Goal: Information Seeking & Learning: Learn about a topic

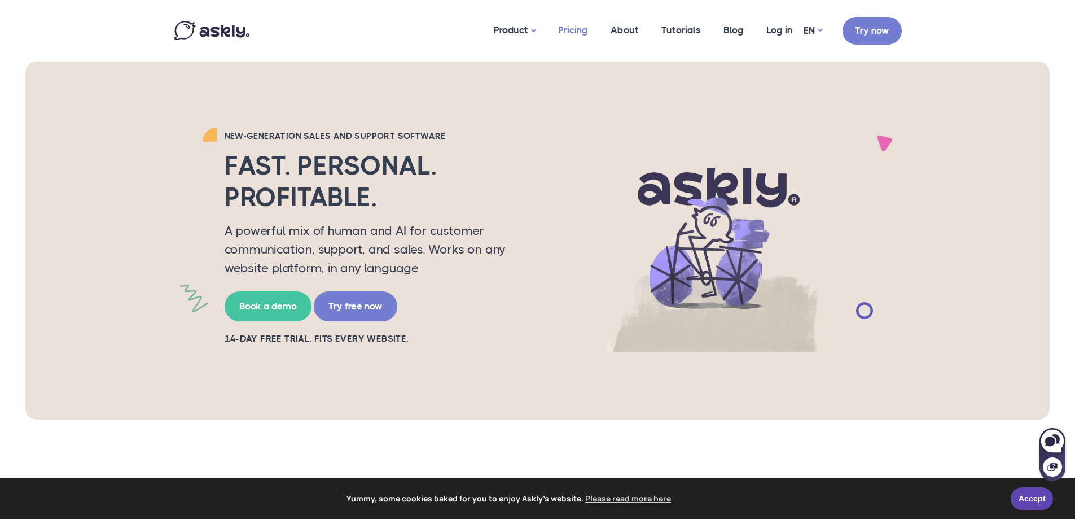
click at [575, 32] on link "Pricing" at bounding box center [573, 30] width 52 height 55
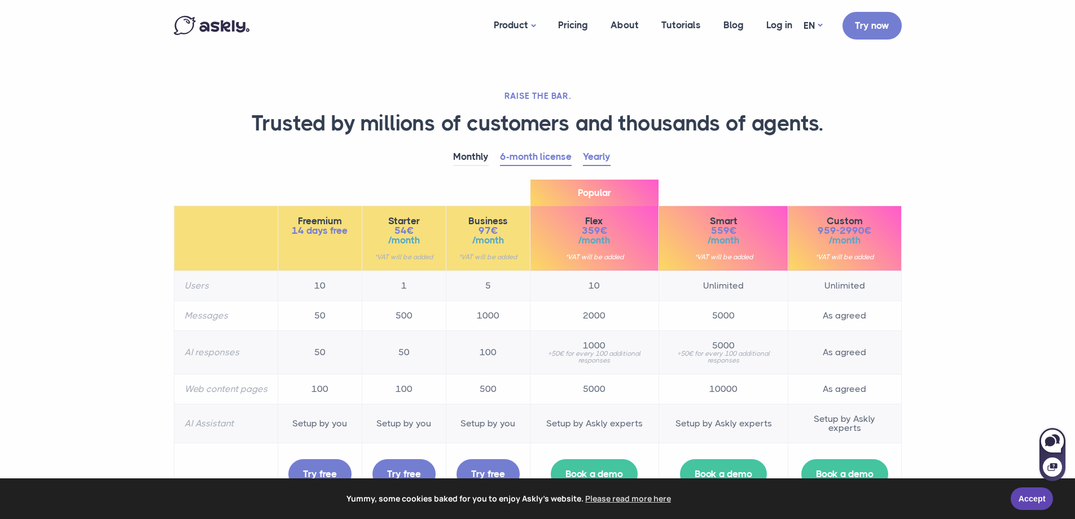
click at [599, 159] on link "Yearly" at bounding box center [597, 156] width 28 height 17
click at [540, 155] on link "6-month license" at bounding box center [536, 156] width 72 height 17
click at [597, 153] on link "Yearly" at bounding box center [597, 156] width 28 height 17
click at [537, 157] on link "6-month license" at bounding box center [536, 156] width 72 height 17
click at [603, 157] on link "Yearly" at bounding box center [597, 156] width 28 height 17
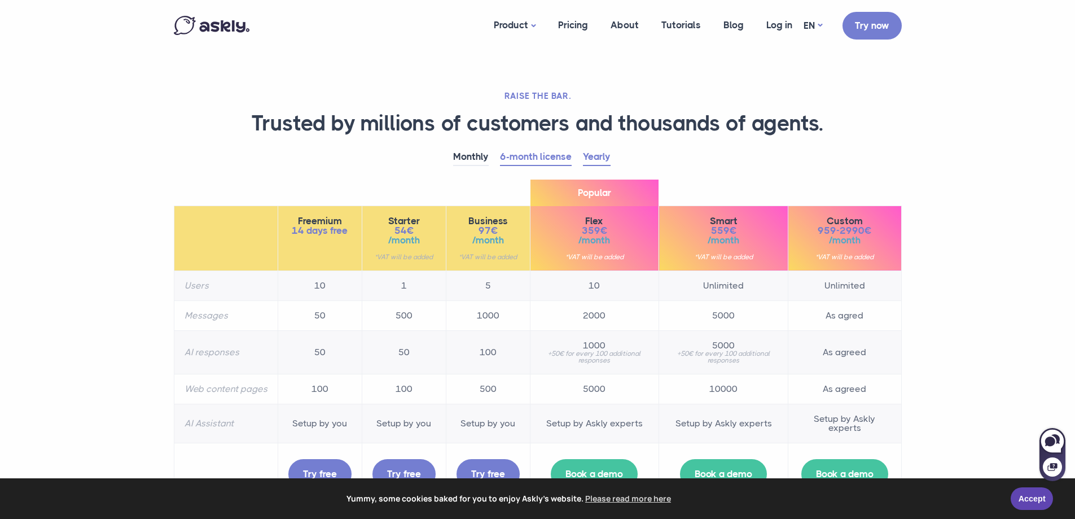
click at [554, 151] on link "6-month license" at bounding box center [536, 156] width 72 height 17
click at [606, 153] on link "Yearly" at bounding box center [597, 156] width 28 height 17
click at [476, 159] on link "Monthly" at bounding box center [471, 156] width 36 height 17
click at [531, 157] on link "6-month license" at bounding box center [536, 156] width 72 height 17
click at [513, 30] on link "Product" at bounding box center [515, 25] width 64 height 45
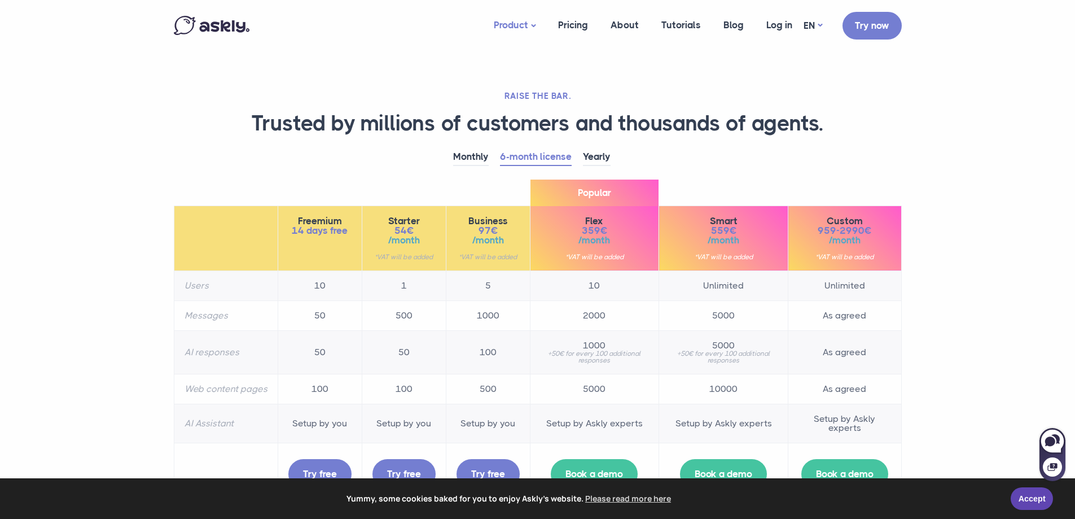
click at [186, 28] on img at bounding box center [212, 25] width 76 height 19
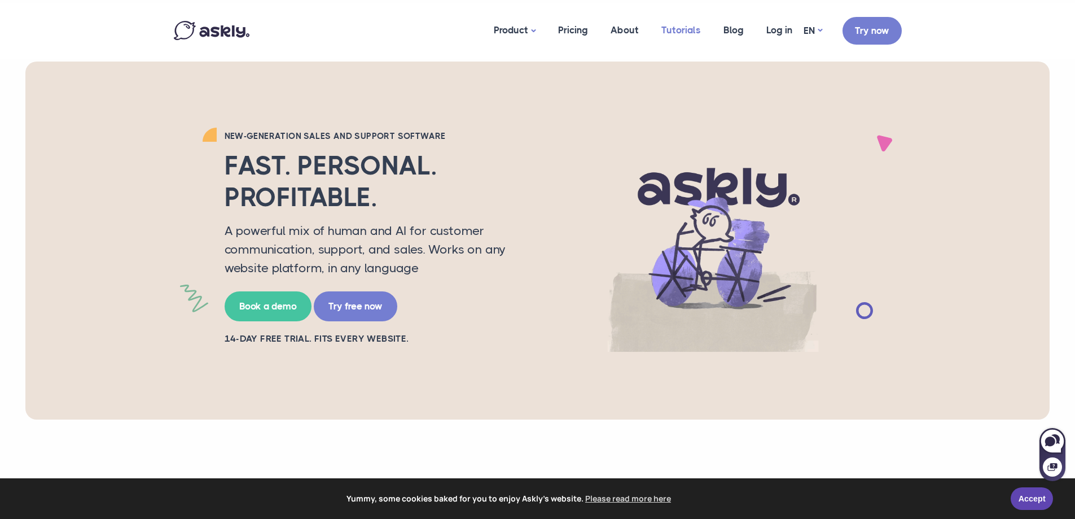
click at [676, 33] on link "Tutorials" at bounding box center [681, 30] width 62 height 55
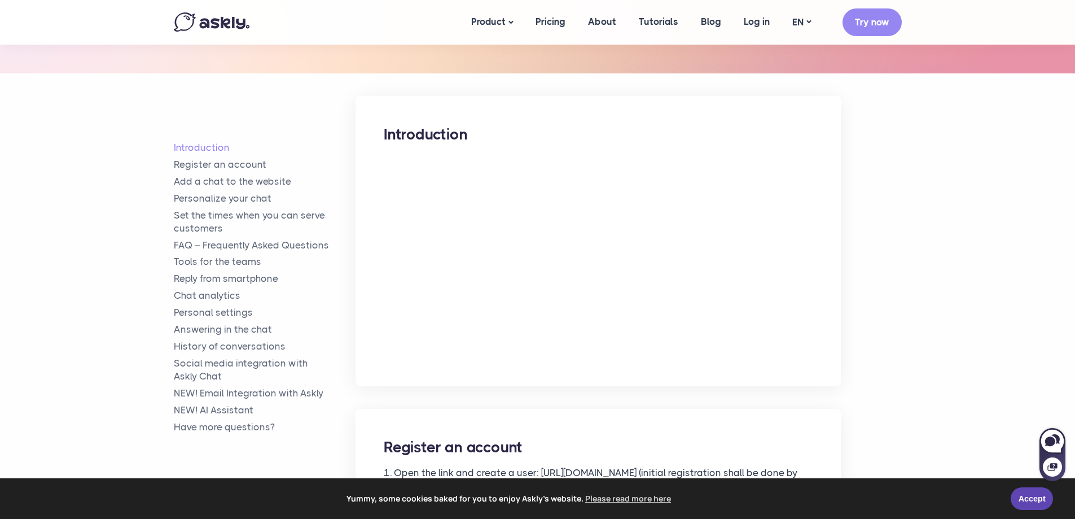
scroll to position [151, 0]
